Goal: Task Accomplishment & Management: Use online tool/utility

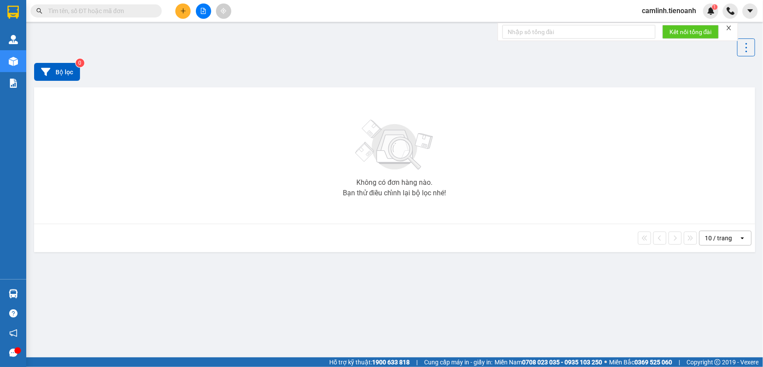
click at [670, 13] on span "camlinh.tienoanh" at bounding box center [669, 10] width 68 height 11
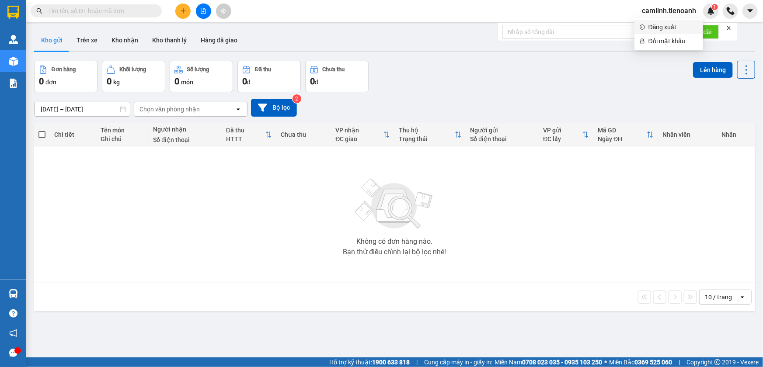
click at [665, 22] on span "Đăng xuất" at bounding box center [672, 27] width 49 height 10
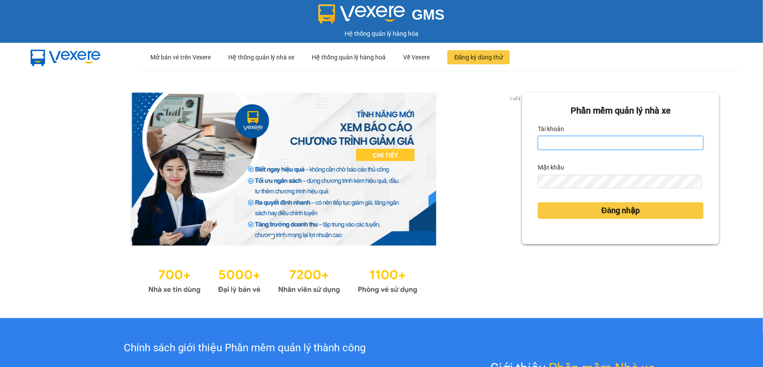
type input "camlinh.tienoanh"
click at [553, 142] on input "camlinh.tienoanh" at bounding box center [621, 143] width 166 height 14
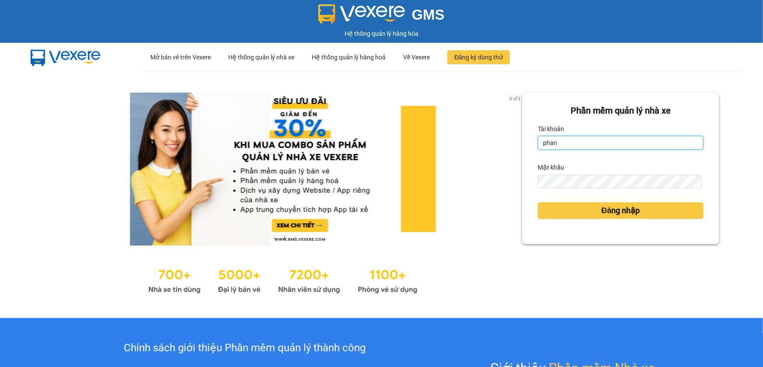
type input "phanoanh.tienoanh"
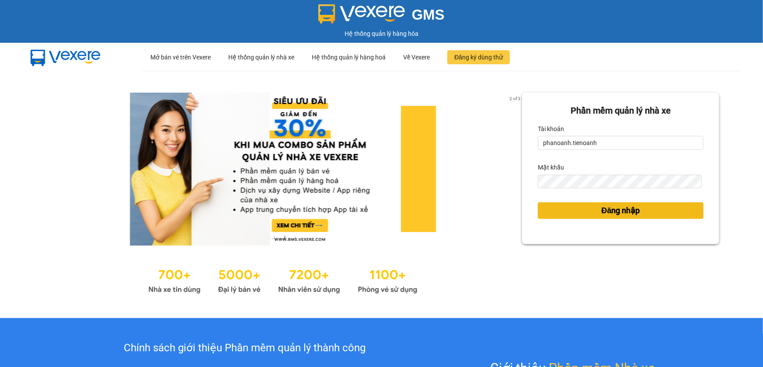
click at [586, 218] on button "Đăng nhập" at bounding box center [621, 210] width 166 height 17
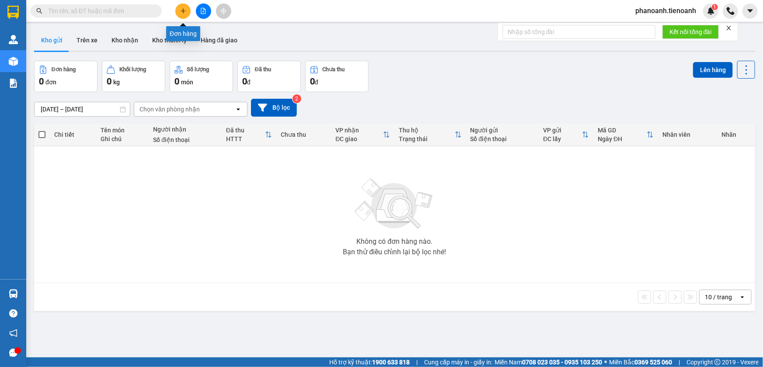
click at [180, 10] on icon "plus" at bounding box center [182, 10] width 5 height 0
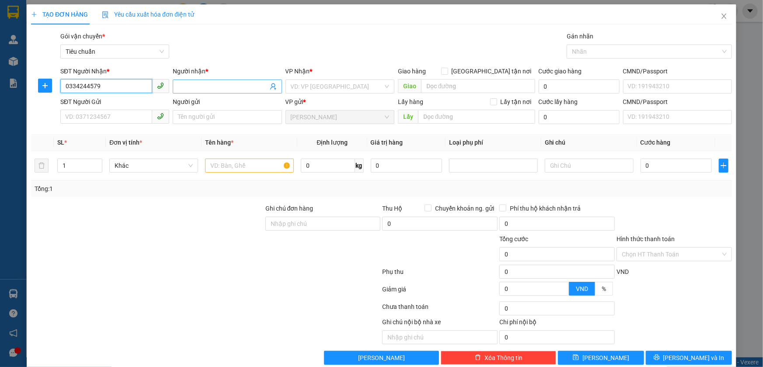
type input "0334244579"
click at [200, 88] on input "Người nhận *" at bounding box center [223, 87] width 90 height 10
type input "c"
type input "CHỊ KHẮC"
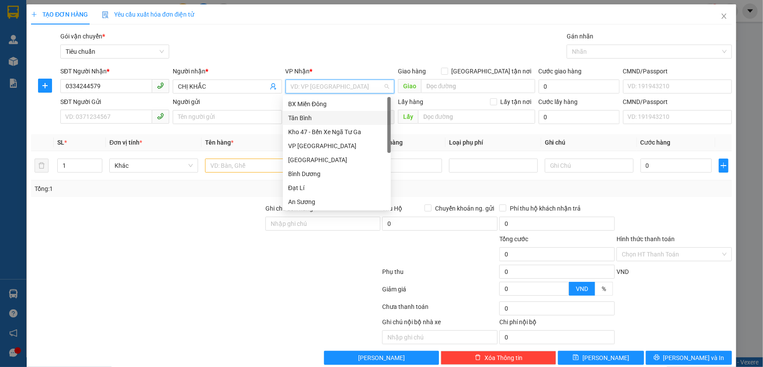
click at [312, 120] on div "Tân Bình" at bounding box center [336, 118] width 97 height 10
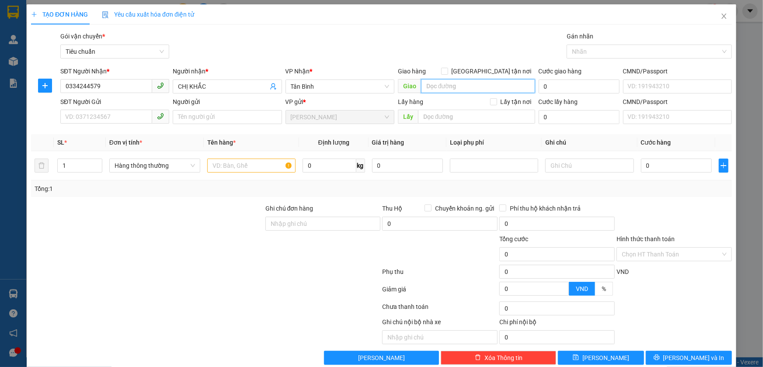
click at [444, 87] on input "search" at bounding box center [478, 86] width 114 height 14
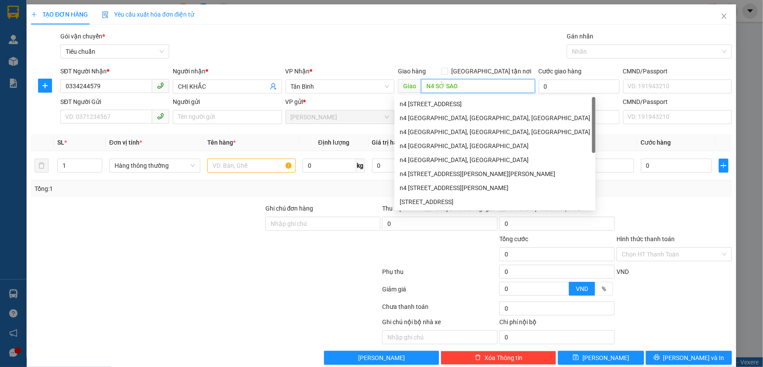
click at [574, 56] on div at bounding box center [645, 51] width 152 height 10
type input "N4 SỞ SAO"
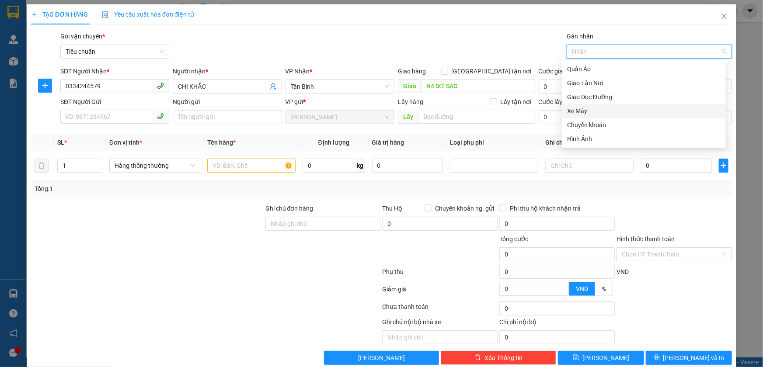
click at [594, 103] on div "Giao Dọc Đường" at bounding box center [644, 97] width 164 height 14
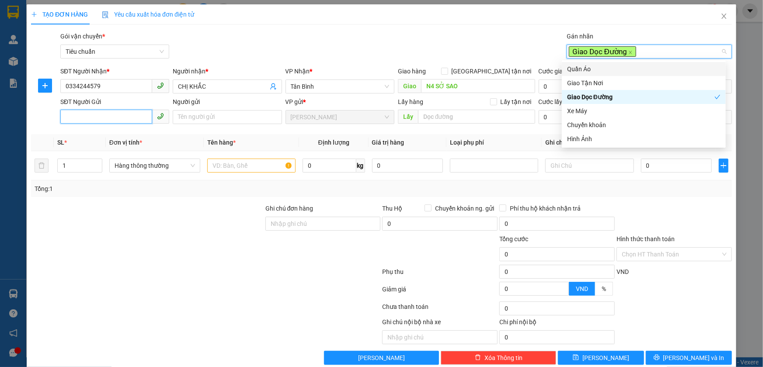
click at [140, 120] on input "SĐT Người Gửi" at bounding box center [106, 117] width 92 height 14
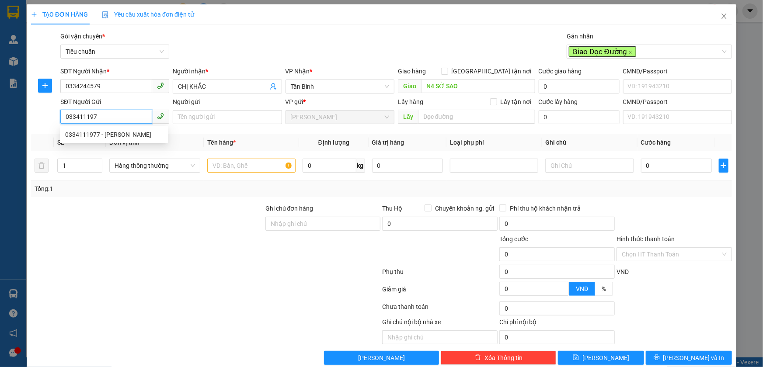
type input "0334111977"
drag, startPoint x: 140, startPoint y: 128, endPoint x: 144, endPoint y: 147, distance: 20.1
click at [141, 128] on div "0334111977 - [PERSON_NAME]" at bounding box center [114, 135] width 108 height 14
type input "C NHUNG"
type input "0334111977"
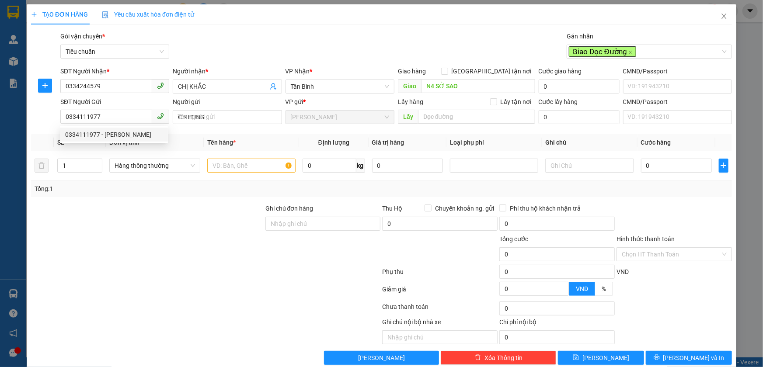
click at [159, 198] on div "Transit Pickup Surcharge Ids Transit Deliver Surcharge Ids Transit Deliver Surc…" at bounding box center [381, 197] width 701 height 333
type input "10.000"
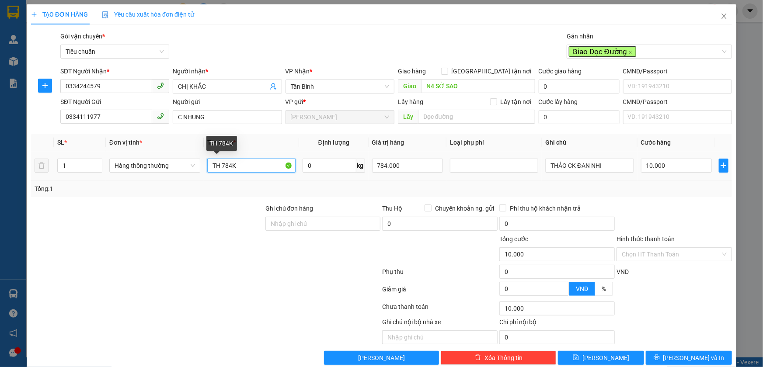
click at [244, 168] on input "TH 784K" at bounding box center [251, 166] width 88 height 14
type input "BÁNH TÉT"
click at [337, 166] on input "0" at bounding box center [329, 166] width 54 height 14
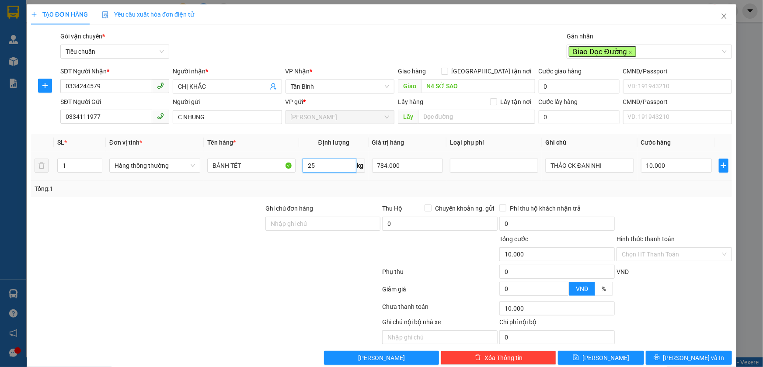
type input "25"
type input "60.000"
type input "0"
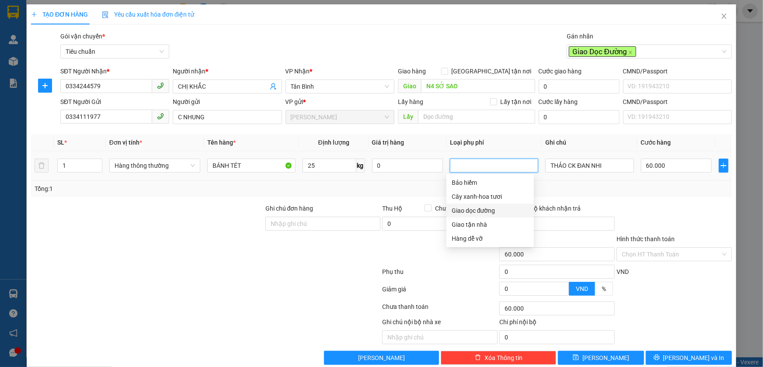
click at [471, 214] on div "Giao dọc đường" at bounding box center [489, 211] width 77 height 10
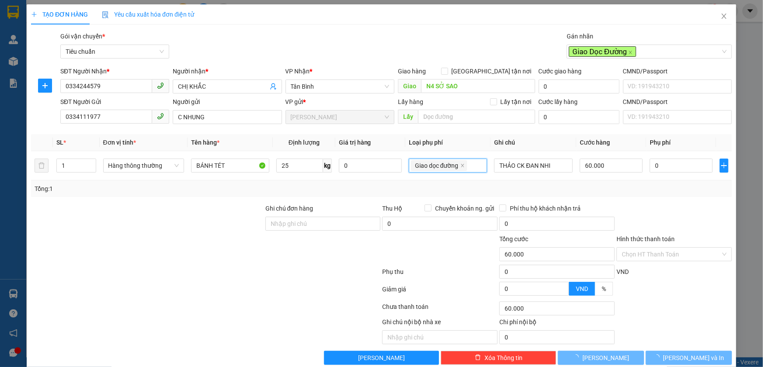
type input "80.000"
type input "20.000"
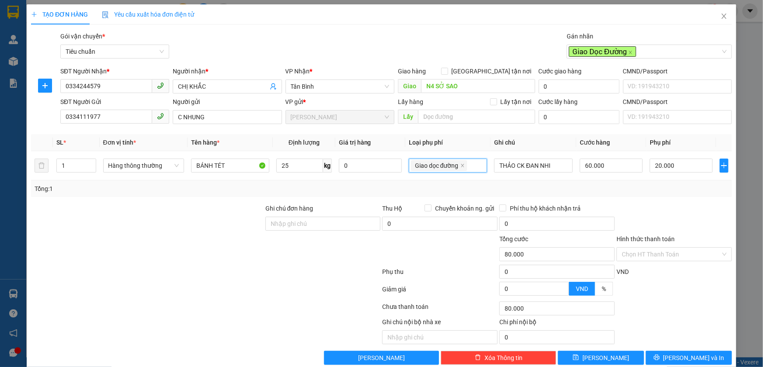
click at [579, 182] on div "Tổng: 1" at bounding box center [381, 188] width 701 height 17
click at [540, 163] on input "THẢO CK ĐAN NHI" at bounding box center [533, 166] width 79 height 14
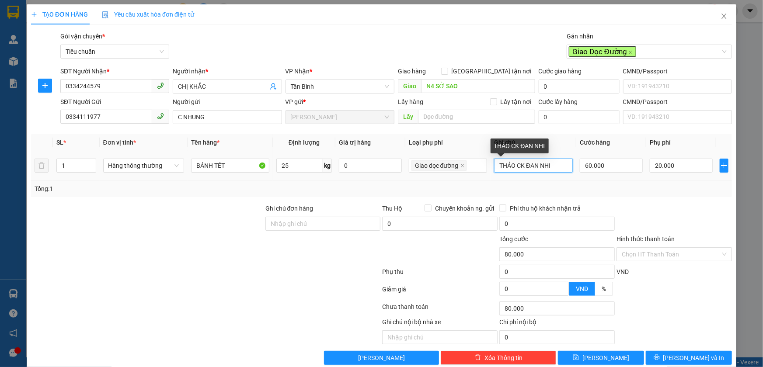
click at [540, 163] on input "THẢO CK ĐAN NHI" at bounding box center [533, 166] width 79 height 14
type input "TXT BKV"
drag, startPoint x: 337, startPoint y: 283, endPoint x: 337, endPoint y: 290, distance: 7.4
click at [337, 283] on div at bounding box center [205, 290] width 351 height 17
click at [638, 250] on input "Hình thức thanh toán" at bounding box center [670, 254] width 99 height 13
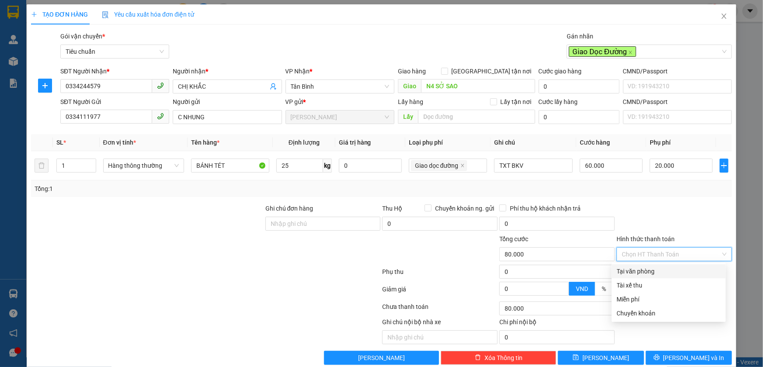
click at [638, 267] on div "Tại văn phòng" at bounding box center [669, 272] width 104 height 10
type input "0"
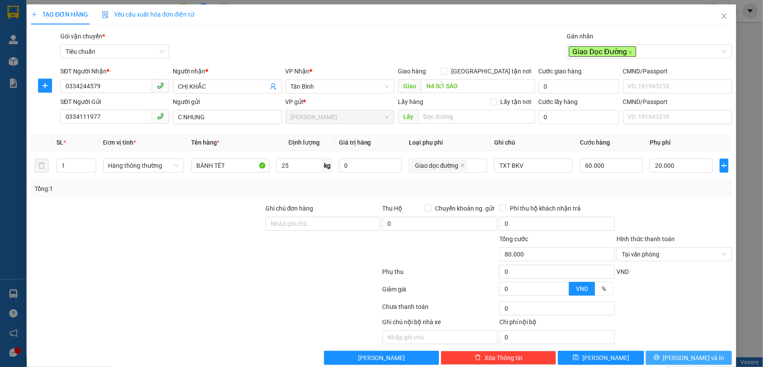
click at [658, 358] on button "[PERSON_NAME] và In" at bounding box center [688, 358] width 86 height 14
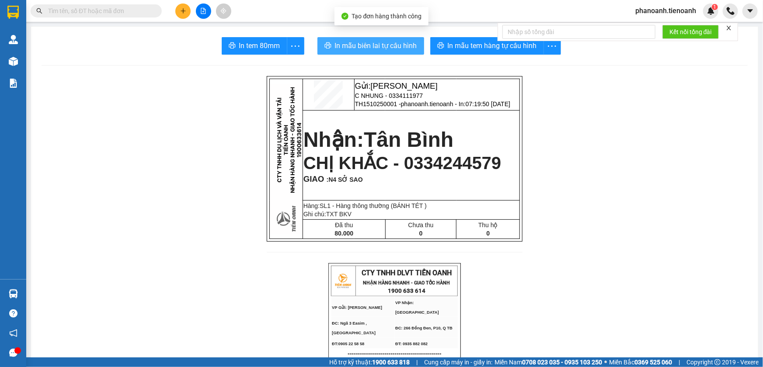
click at [385, 44] on span "In mẫu biên lai tự cấu hình" at bounding box center [376, 45] width 82 height 11
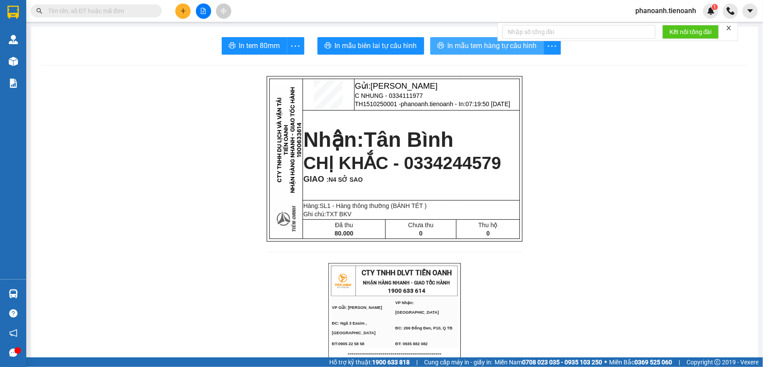
click at [462, 45] on span "In mẫu tem hàng tự cấu hình" at bounding box center [492, 45] width 89 height 11
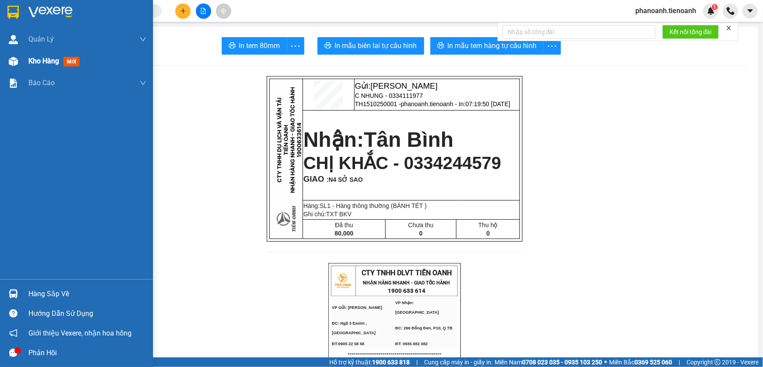
click at [39, 61] on span "Kho hàng" at bounding box center [43, 61] width 31 height 8
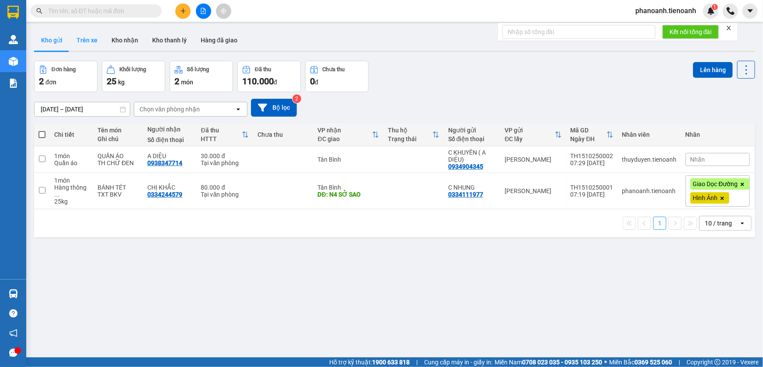
click at [94, 39] on button "Trên xe" at bounding box center [86, 40] width 35 height 21
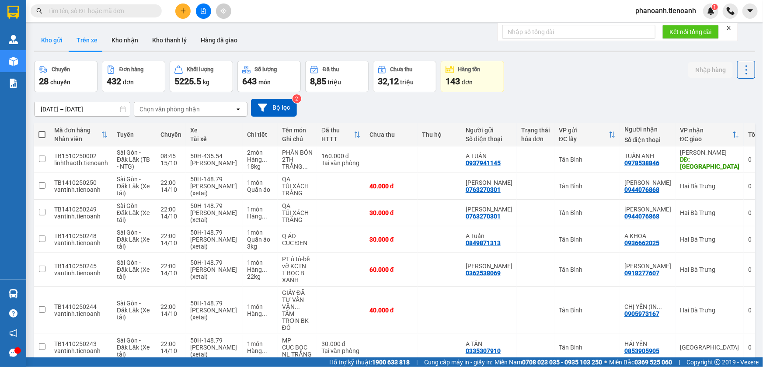
click at [46, 40] on button "Kho gửi" at bounding box center [51, 40] width 35 height 21
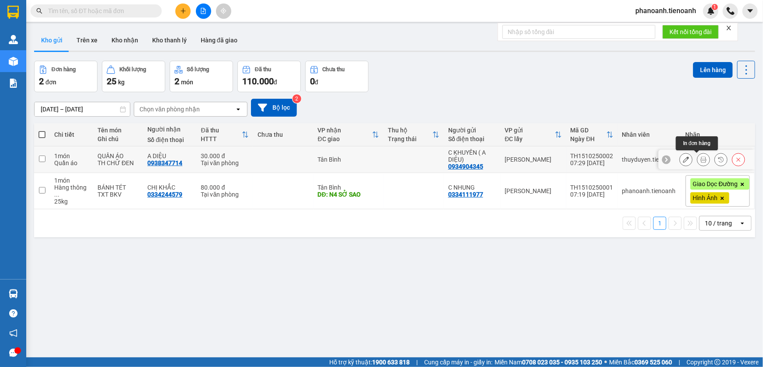
click at [697, 159] on button at bounding box center [703, 159] width 12 height 15
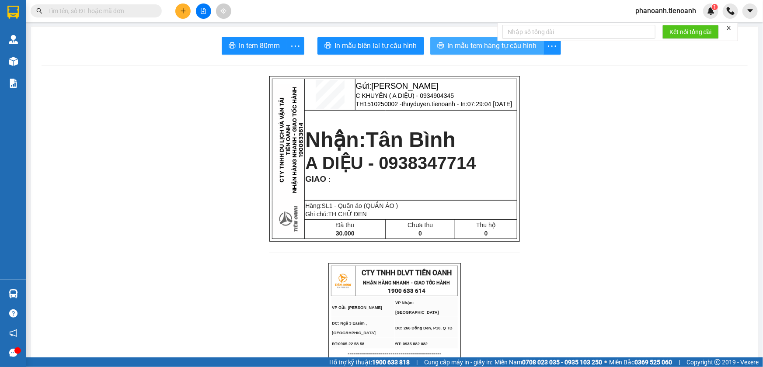
click at [472, 46] on span "In mẫu tem hàng tự cấu hình" at bounding box center [492, 45] width 89 height 11
